Goal: Task Accomplishment & Management: Manage account settings

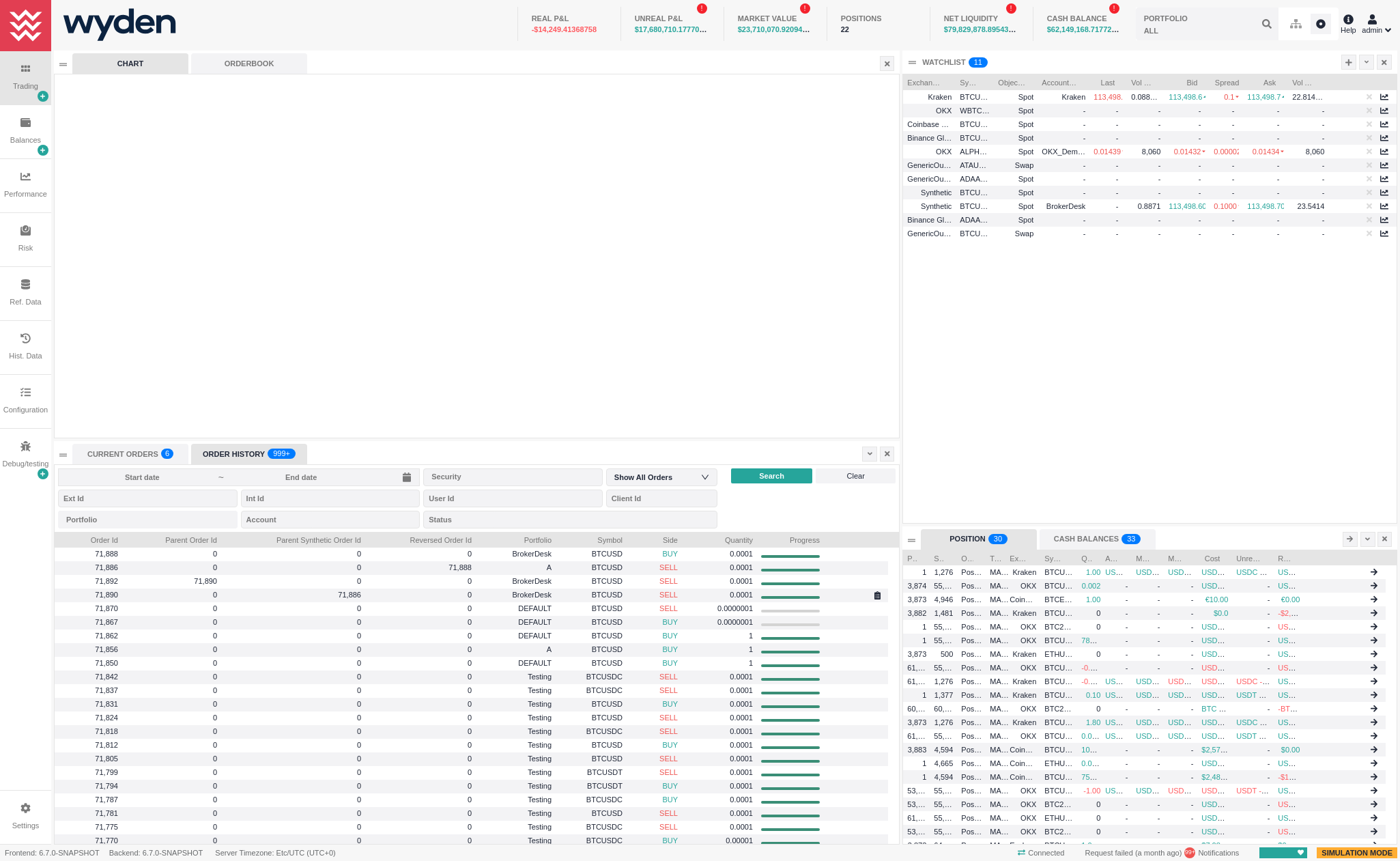
scroll to position [7, 7]
click at [873, 455] on div at bounding box center [870, 453] width 15 height 15
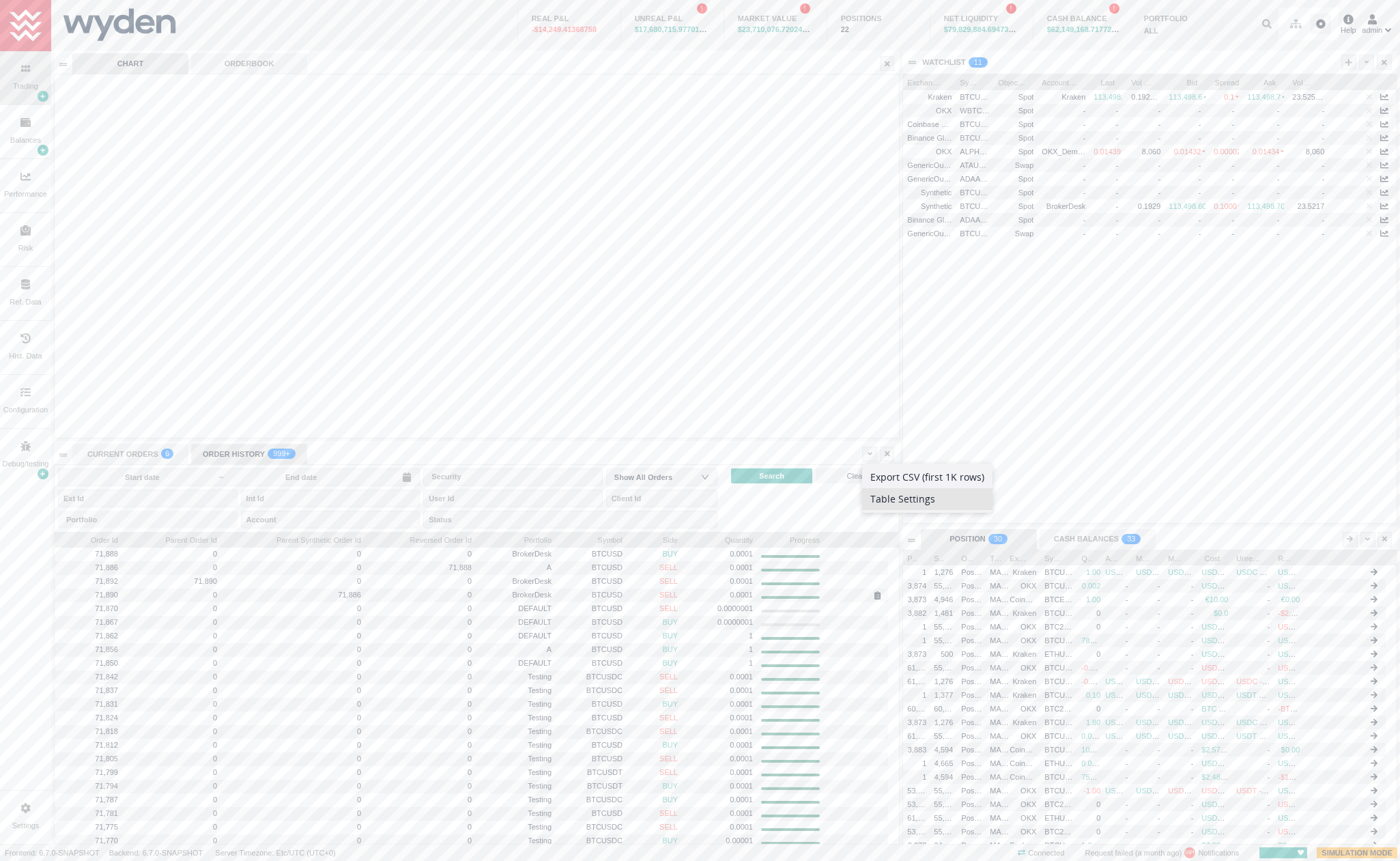
click at [902, 496] on li "Table Settings" at bounding box center [928, 499] width 131 height 22
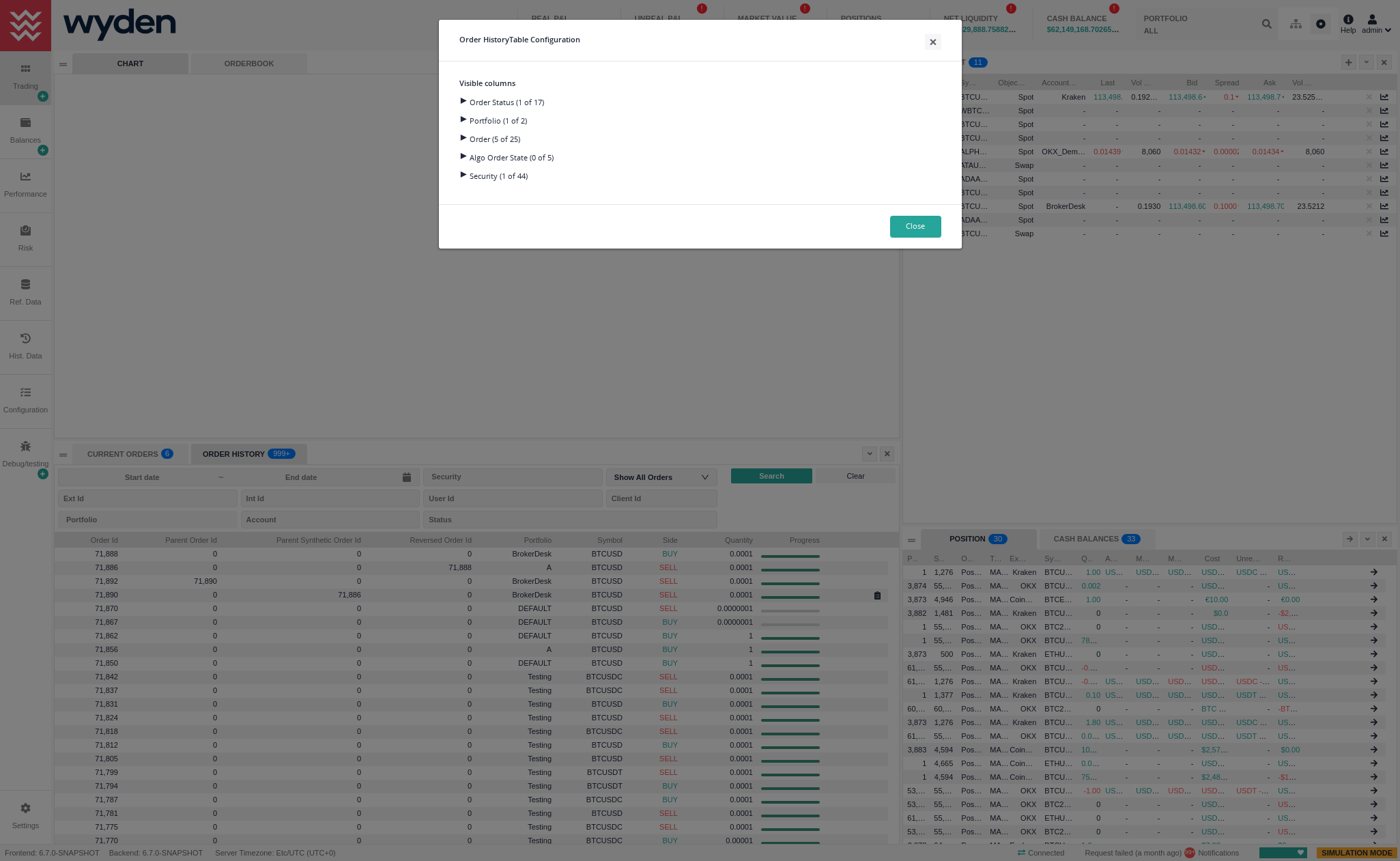
click at [464, 141] on div at bounding box center [463, 138] width 19 height 6
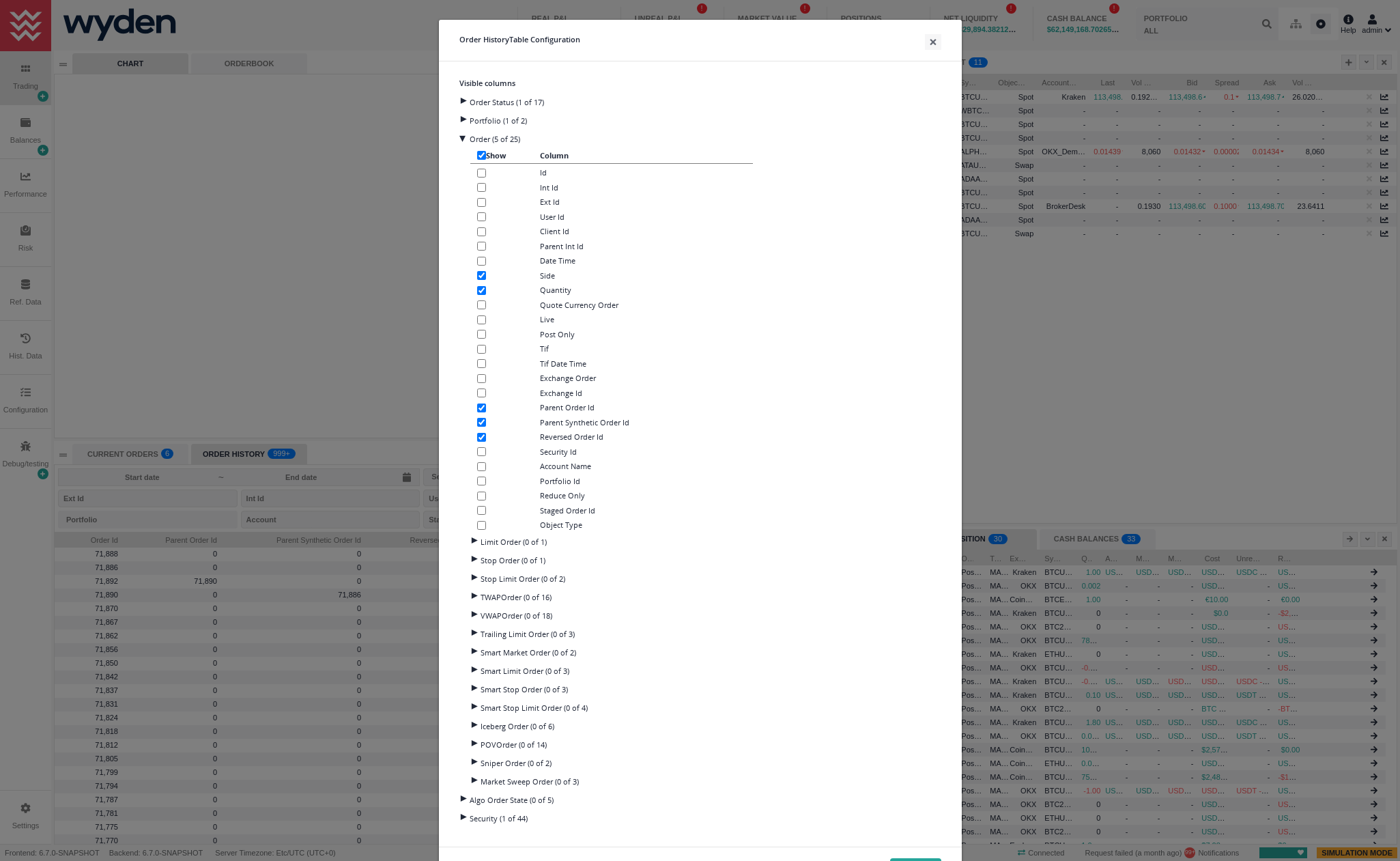
click at [478, 527] on input "checkbox" at bounding box center [481, 525] width 9 height 9
checkbox input "true"
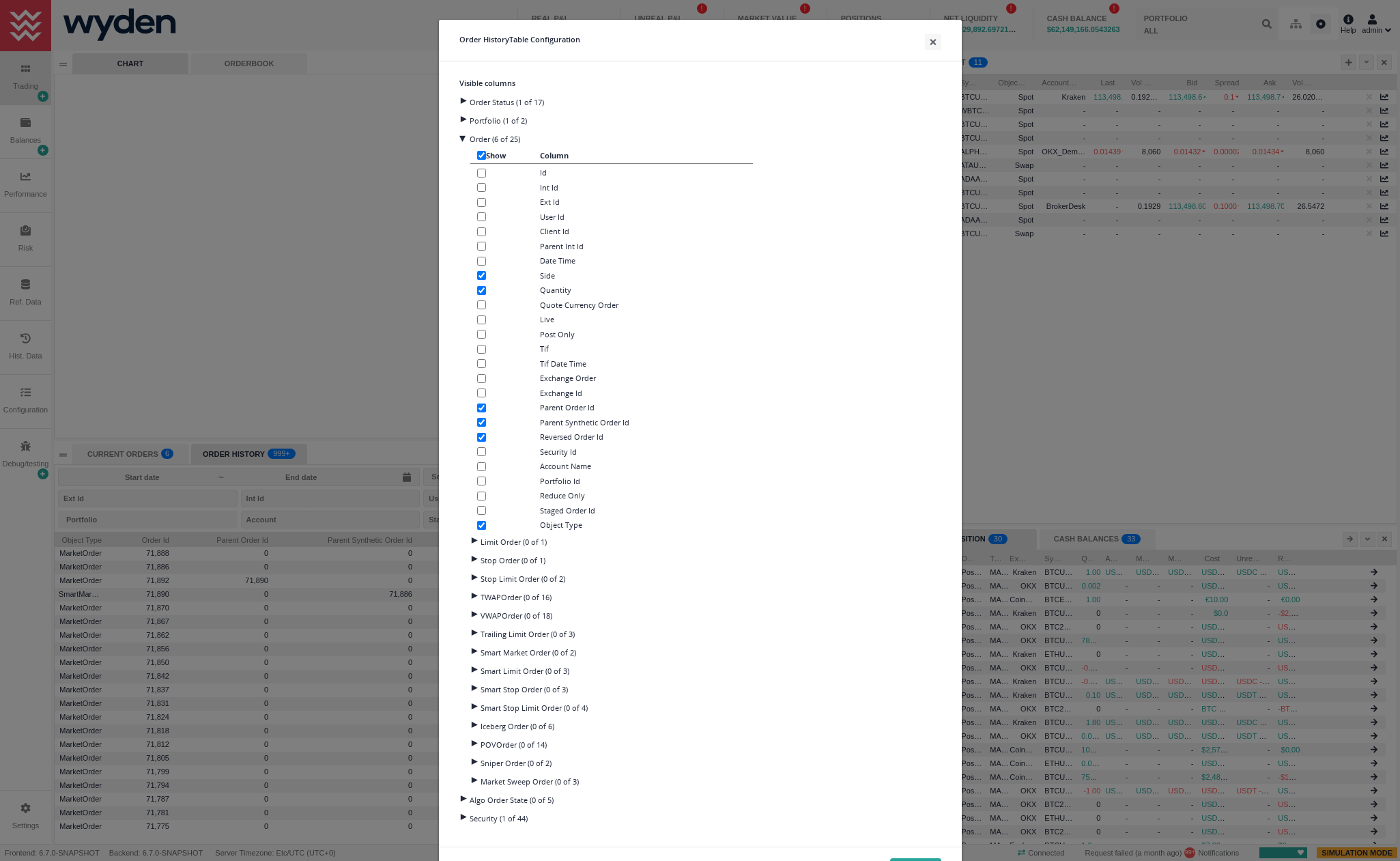
drag, startPoint x: 648, startPoint y: 30, endPoint x: 772, endPoint y: 74, distance: 131.6
click at [772, 74] on div "Order History Table Configuration × Visible columns Order Status (1 of 17) Port…" at bounding box center [701, 456] width 524 height 873
click at [482, 107] on div "Order Status (1 of 17)" at bounding box center [701, 101] width 482 height 19
click at [457, 103] on div at bounding box center [463, 101] width 19 height 6
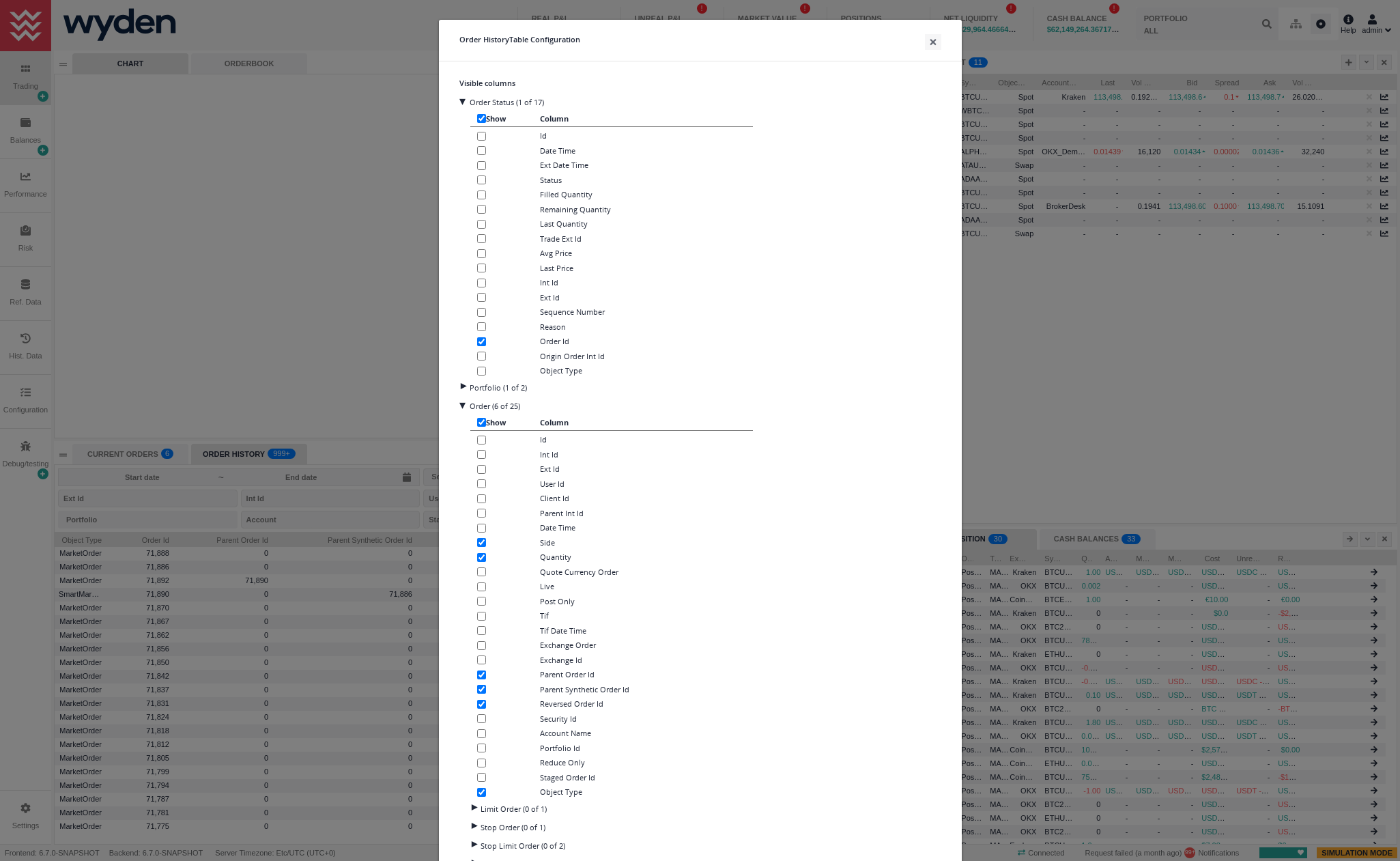
click at [479, 372] on input "checkbox" at bounding box center [481, 370] width 9 height 9
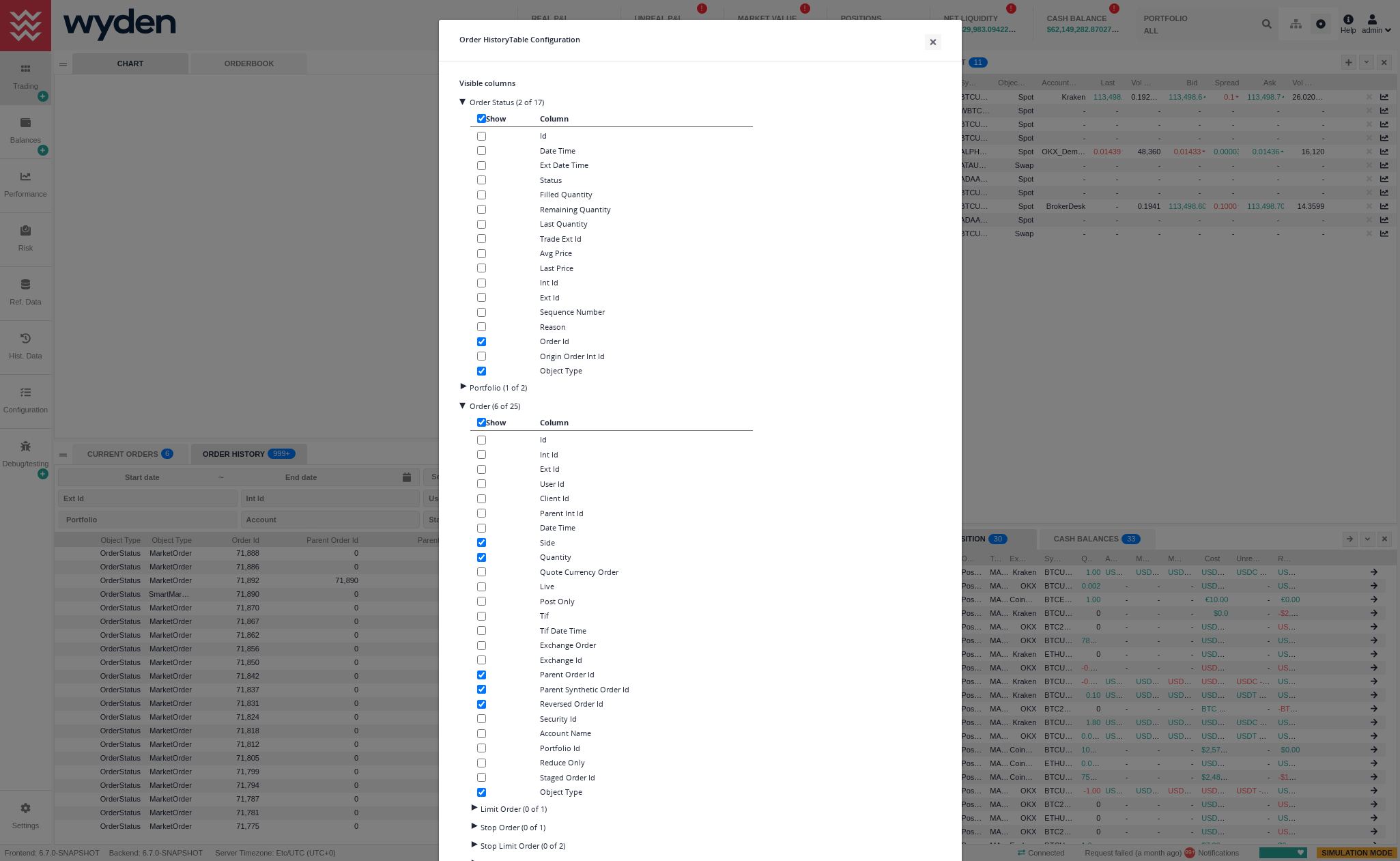
click at [478, 373] on input "checkbox" at bounding box center [481, 370] width 9 height 9
checkbox input "false"
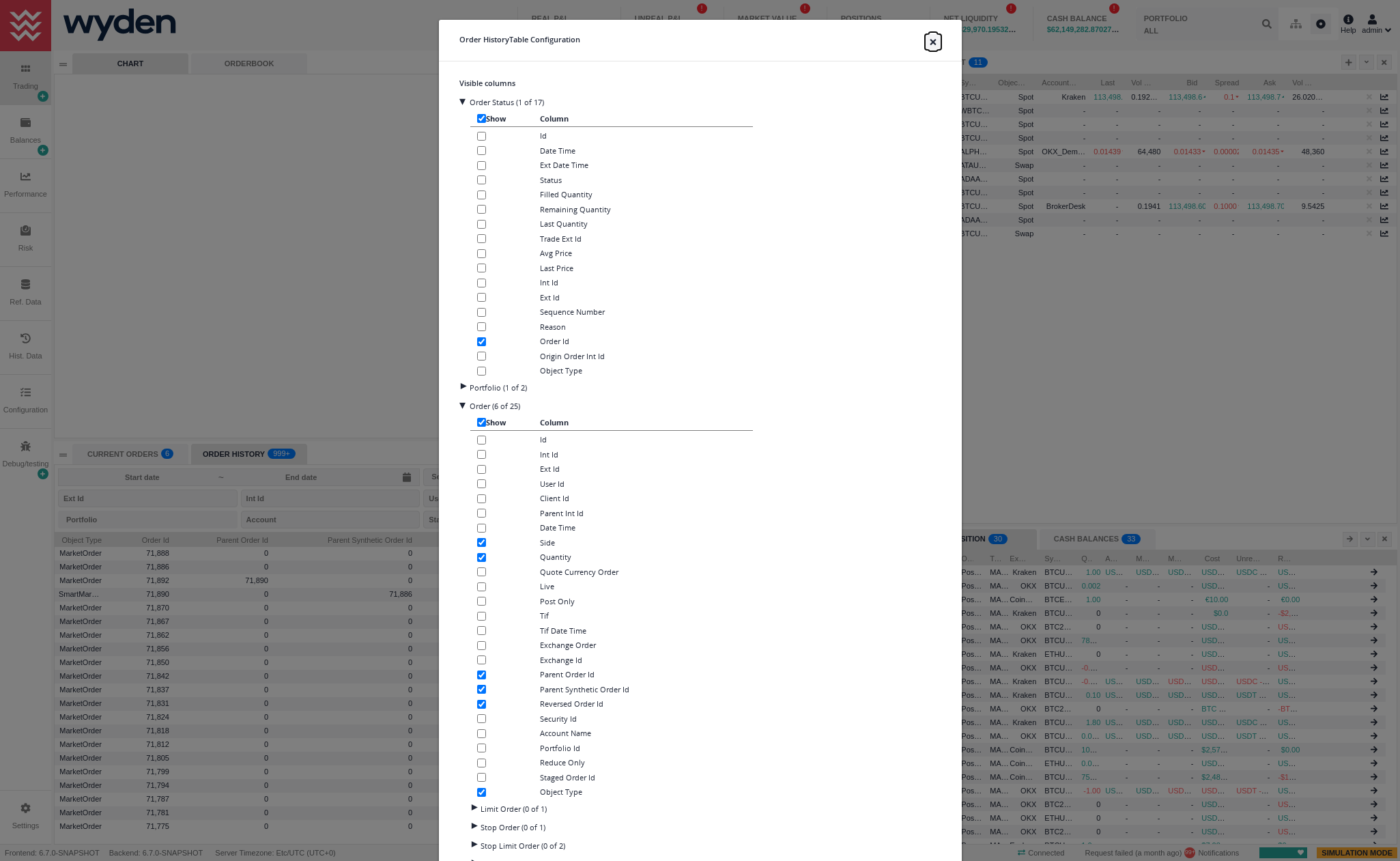
click at [930, 44] on button "×" at bounding box center [933, 42] width 16 height 16
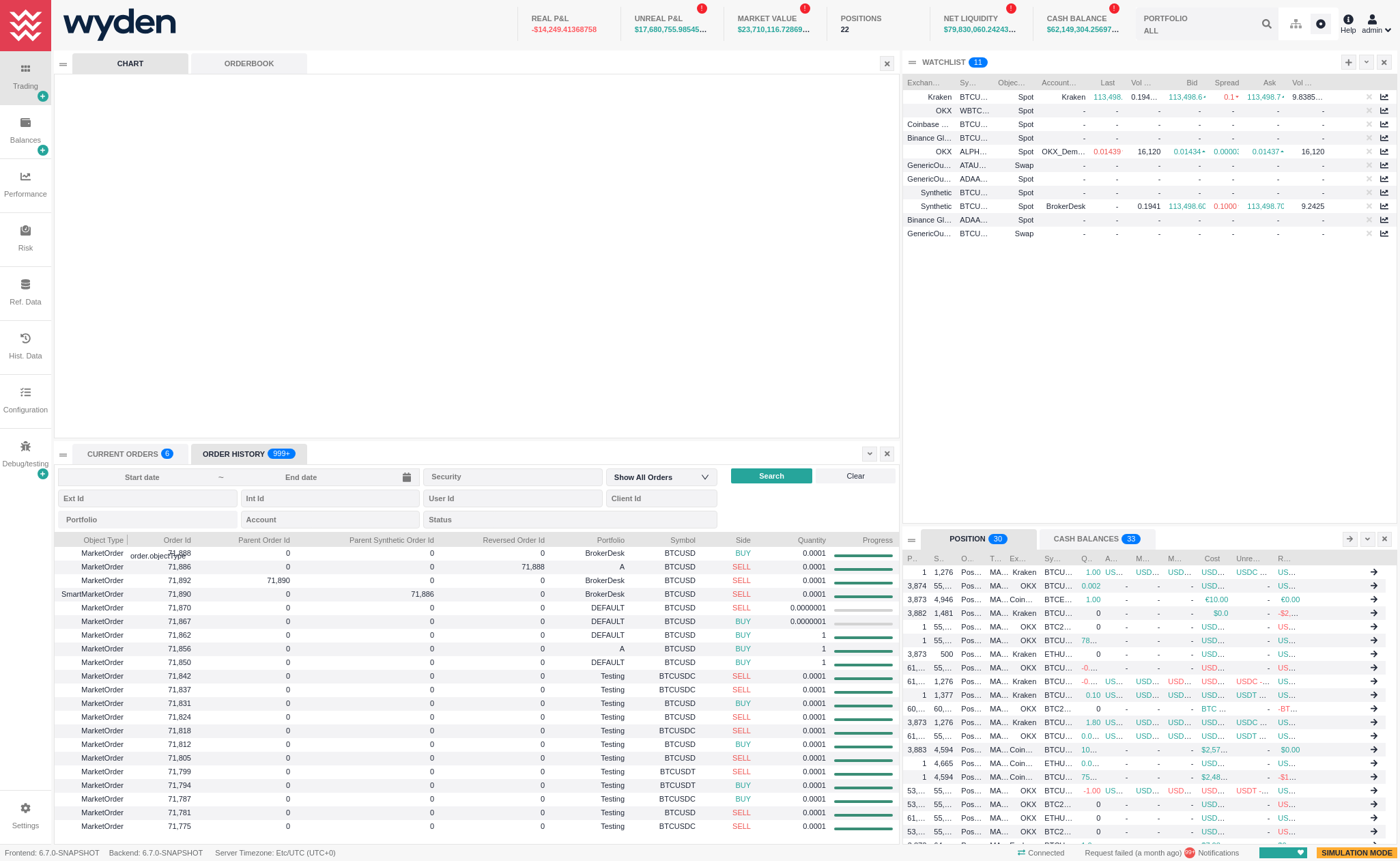
drag, startPoint x: 105, startPoint y: 539, endPoint x: 127, endPoint y: 541, distance: 22.1
click at [127, 541] on div at bounding box center [128, 539] width 5 height 14
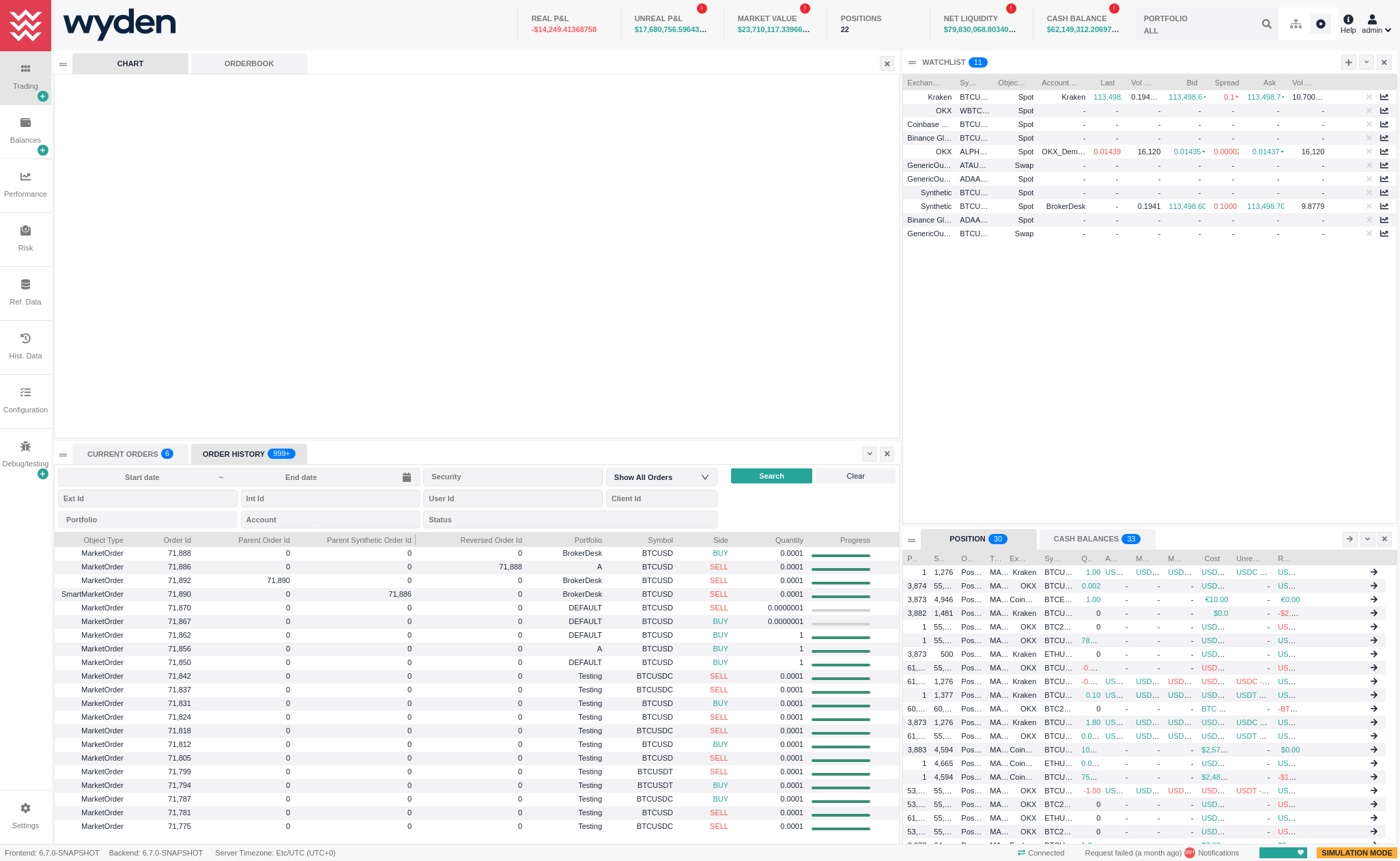
drag, startPoint x: 438, startPoint y: 536, endPoint x: 415, endPoint y: 537, distance: 23.0
click at [415, 537] on div at bounding box center [415, 539] width 5 height 14
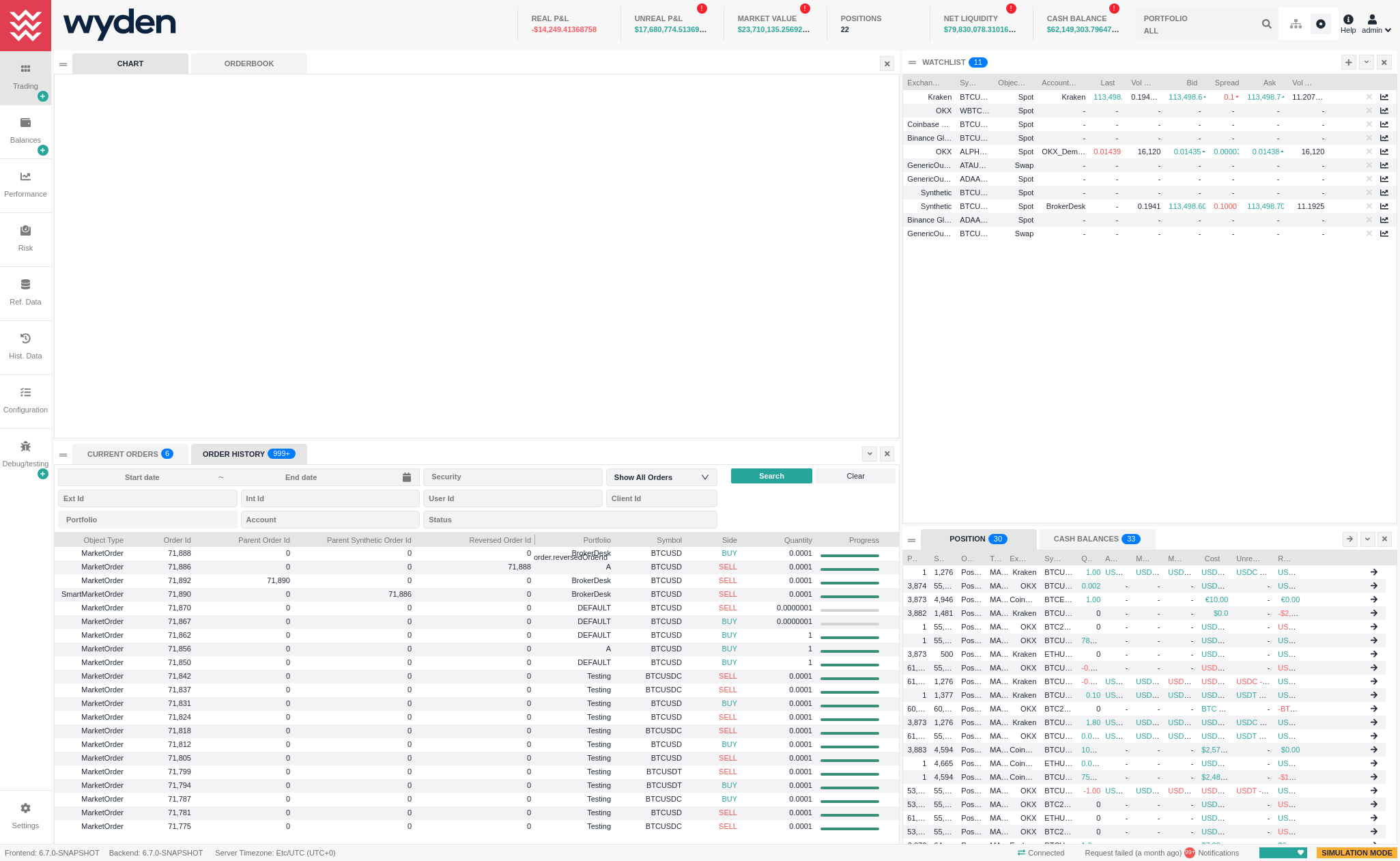
drag, startPoint x: 525, startPoint y: 541, endPoint x: 534, endPoint y: 541, distance: 9.0
click at [534, 541] on div at bounding box center [535, 539] width 5 height 14
